Goal: Communication & Community: Answer question/provide support

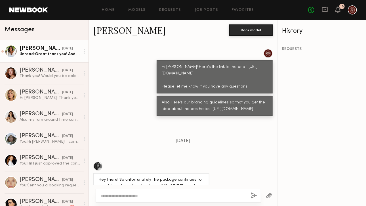
scroll to position [1479, 0]
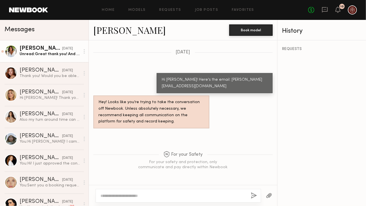
click at [70, 56] on div "Unread: Great thank you! And looking forward to it, if you’re interested in an …" at bounding box center [50, 53] width 60 height 5
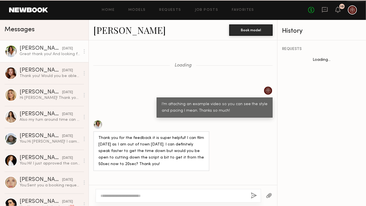
scroll to position [314, 0]
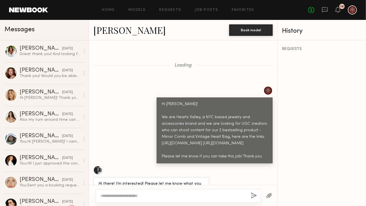
scroll to position [1479, 0]
